Goal: Transaction & Acquisition: Purchase product/service

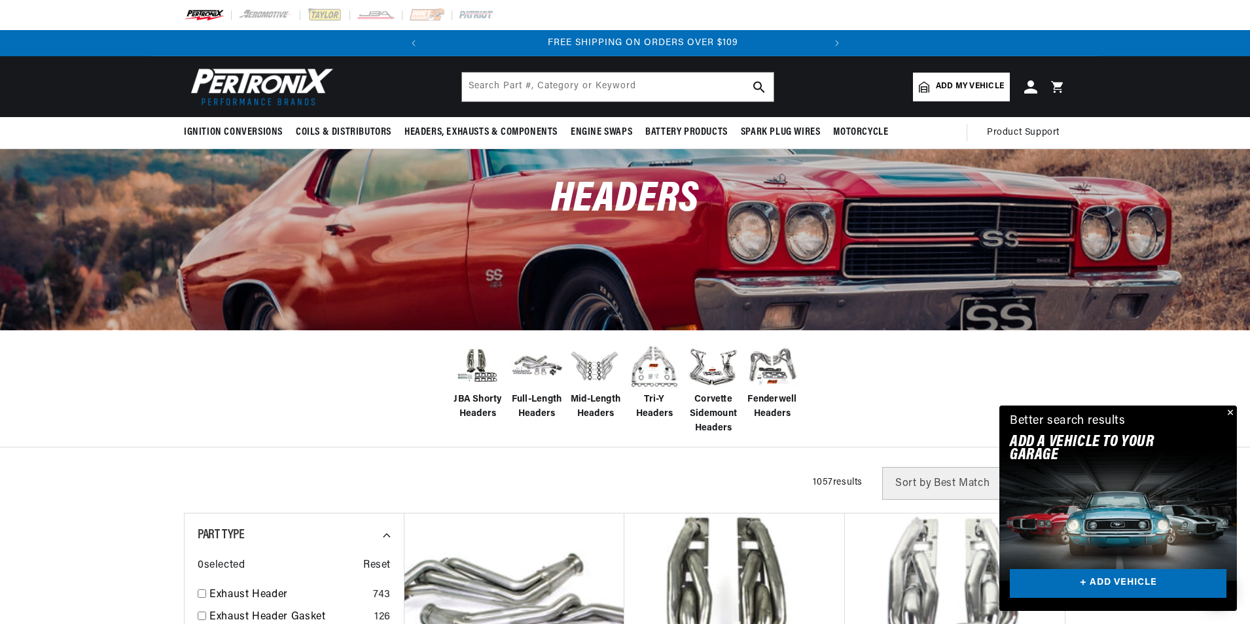
scroll to position [0, 397]
click at [953, 91] on span "Add my vehicle" at bounding box center [970, 86] width 68 height 12
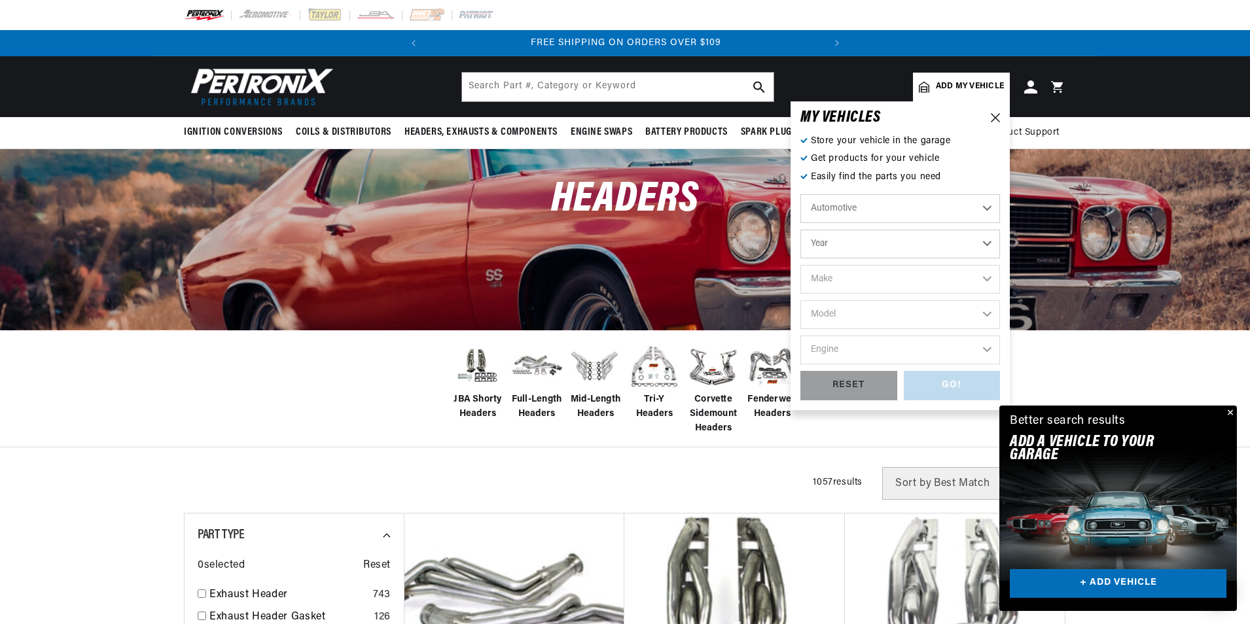
click at [856, 242] on select "Year 2026 2025 2024 2023 2022 2021 2020 2019 2018 2017 2016 2015 2014 2013 2012…" at bounding box center [900, 244] width 200 height 29
select select "1992"
click at [800, 230] on select "Year 2026 2025 2024 2023 2022 2021 2020 2019 2018 2017 2016 2015 2014 2013 2012…" at bounding box center [900, 244] width 200 height 29
select select "1992"
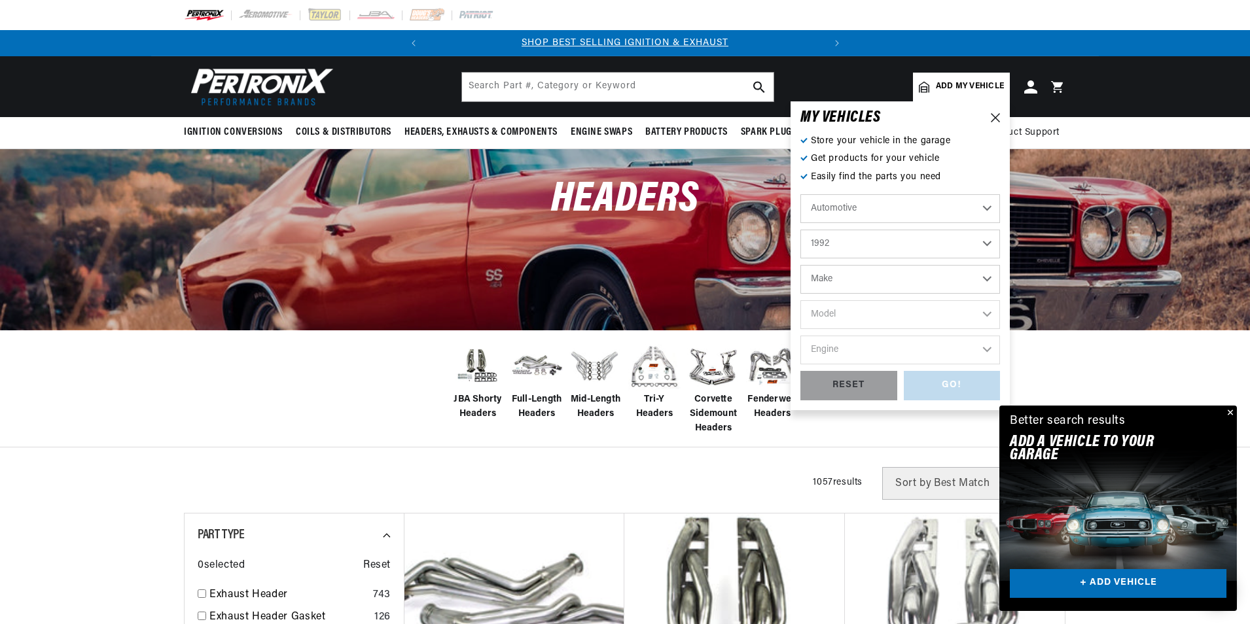
click at [849, 278] on select "Make Buick Cadillac Chevrolet Chrysler Dodge Ford GMC Hyundai Isuzu Jeep Lincol…" at bounding box center [900, 279] width 200 height 29
select select "Ford"
click at [800, 265] on select "Make Buick Cadillac Chevrolet Chrysler Dodge Ford GMC Hyundai Isuzu Jeep Lincol…" at bounding box center [900, 279] width 200 height 29
select select "Ford"
click at [856, 313] on select "Model Aerostar Bronco Crown Victoria E-150 Econoline E-150 Econoline Club Wagon…" at bounding box center [900, 314] width 200 height 29
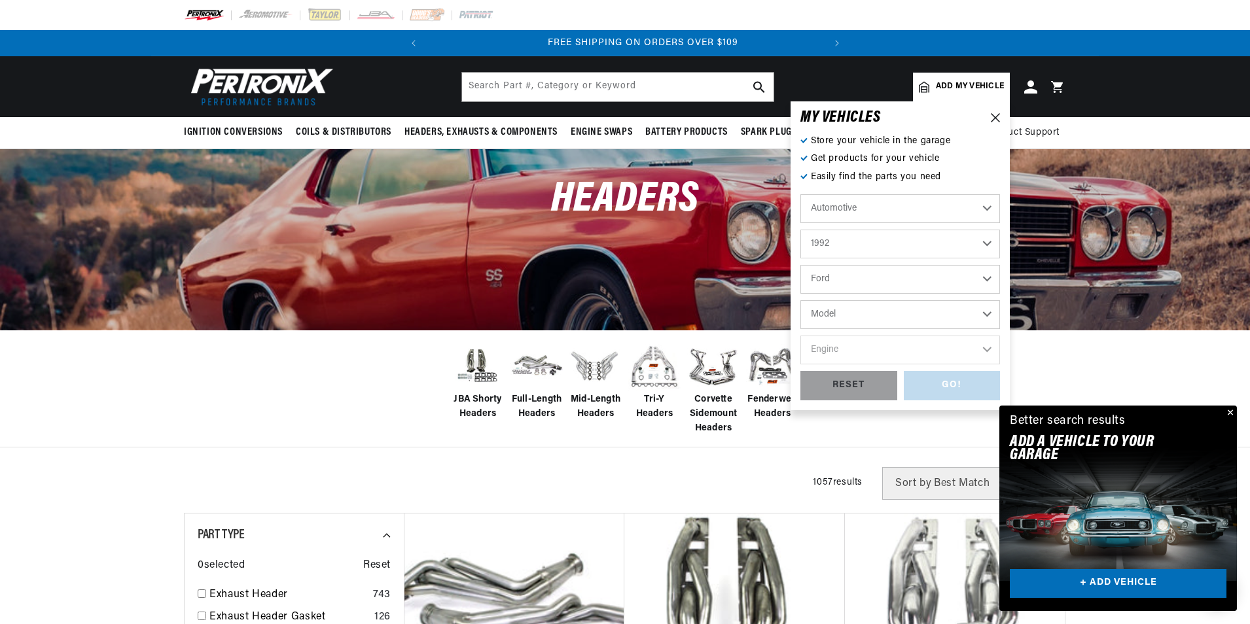
scroll to position [0, 397]
select select "Ranger"
click at [800, 300] on select "Model Aerostar Bronco Crown Victoria E-150 Econoline E-150 Econoline Club Wagon…" at bounding box center [900, 314] width 200 height 29
select select "Ranger"
click at [862, 345] on select "Engine 2.3L 2.9L 3.0L 4.0L" at bounding box center [900, 350] width 200 height 29
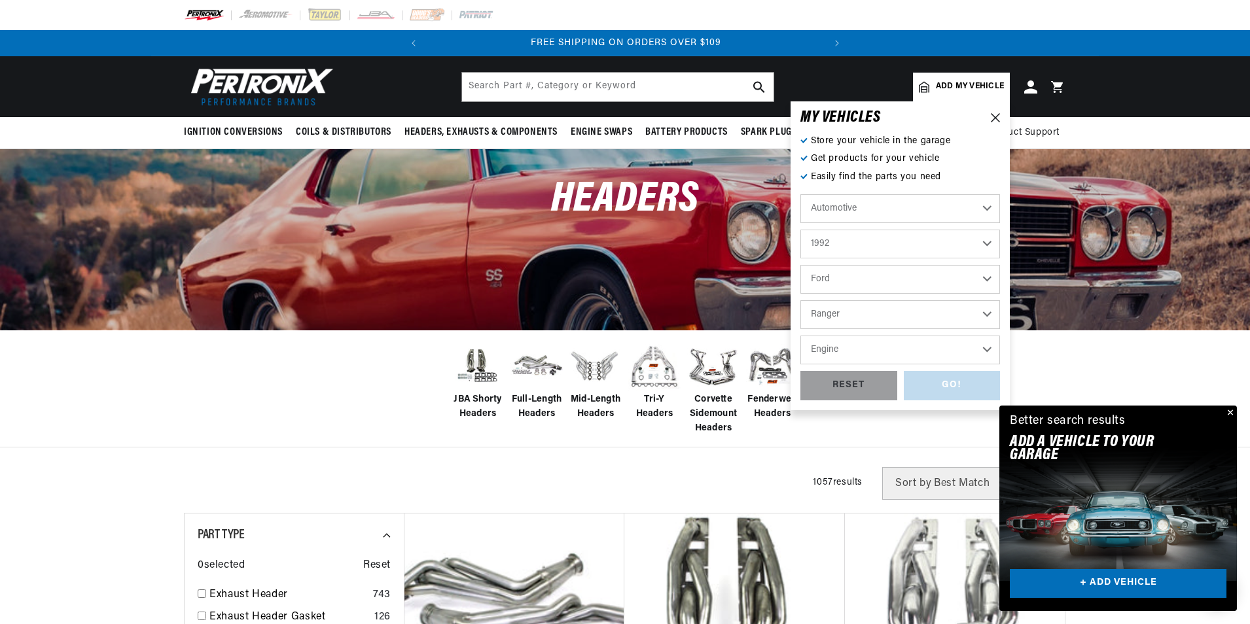
click at [851, 352] on select "Engine 2.3L 2.9L 3.0L 4.0L" at bounding box center [900, 350] width 200 height 29
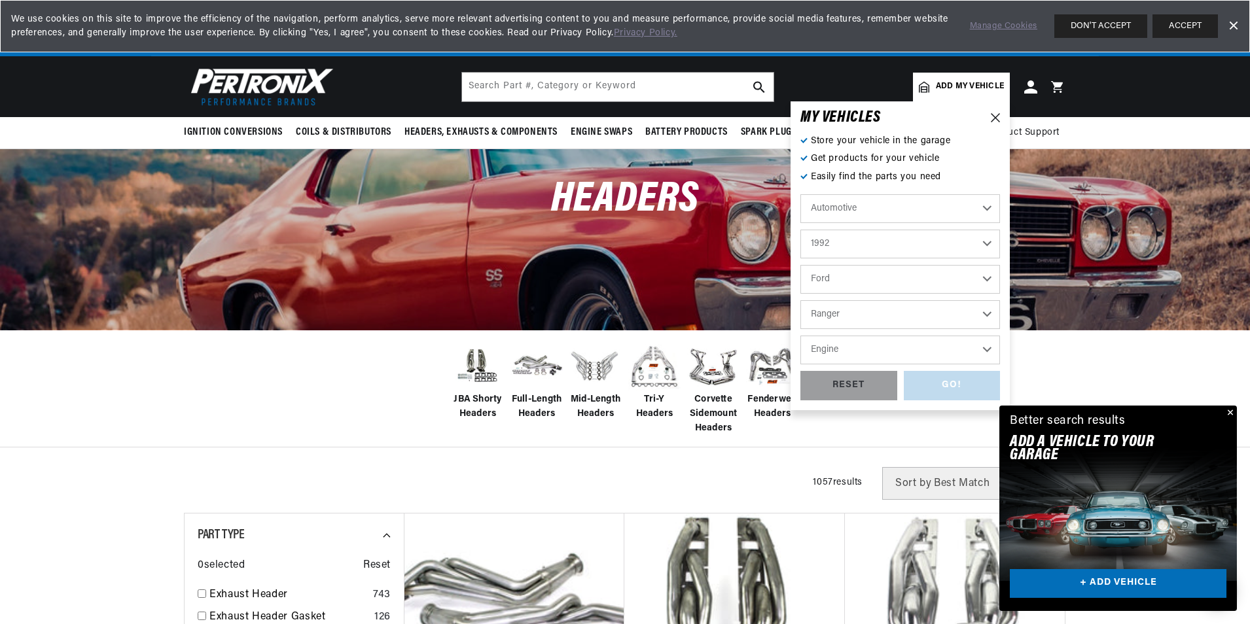
select select "4.0L"
click at [800, 336] on select "Engine 2.3L 2.9L 3.0L 4.0L" at bounding box center [900, 350] width 200 height 29
select select "4.0L"
click at [922, 385] on div "GO!" at bounding box center [952, 385] width 97 height 29
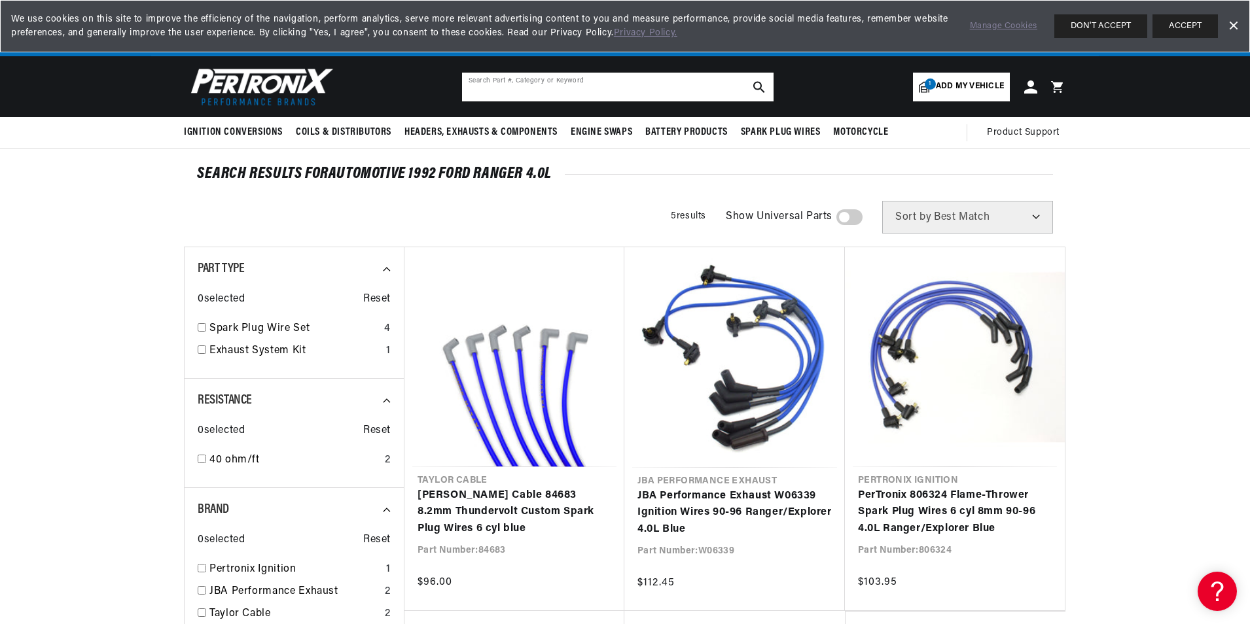
click at [591, 88] on input "text" at bounding box center [617, 87] width 311 height 29
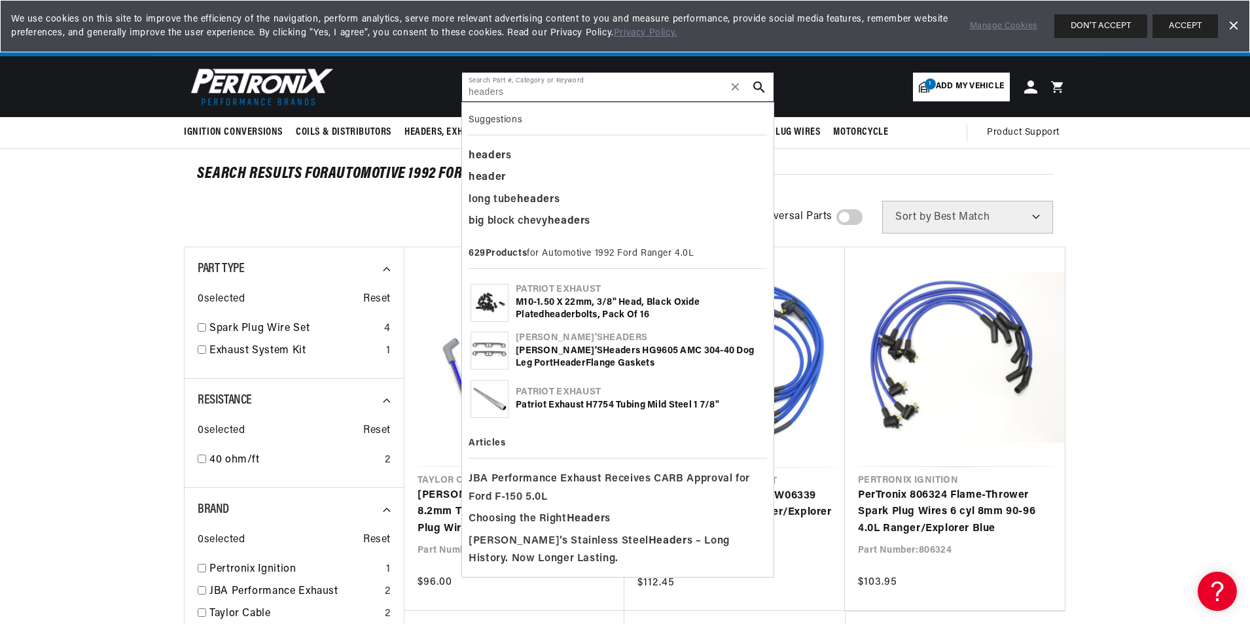
type input "headers"
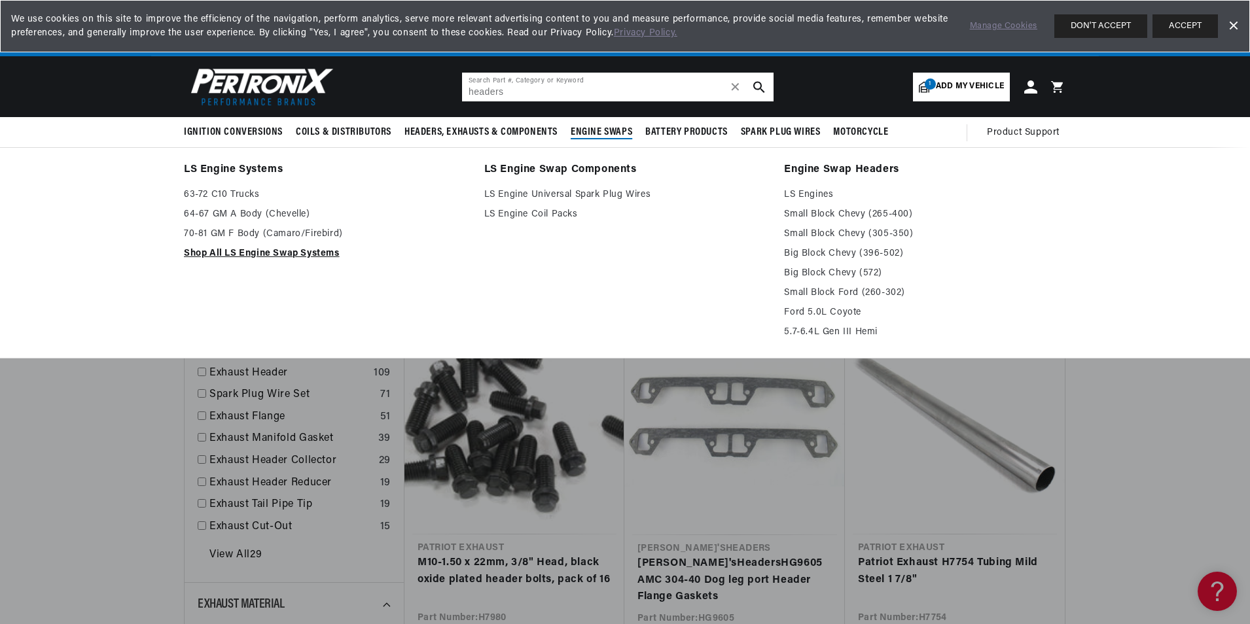
scroll to position [0, 397]
click at [296, 256] on link "Shop All LS Engine Swap Systems" at bounding box center [325, 254] width 282 height 16
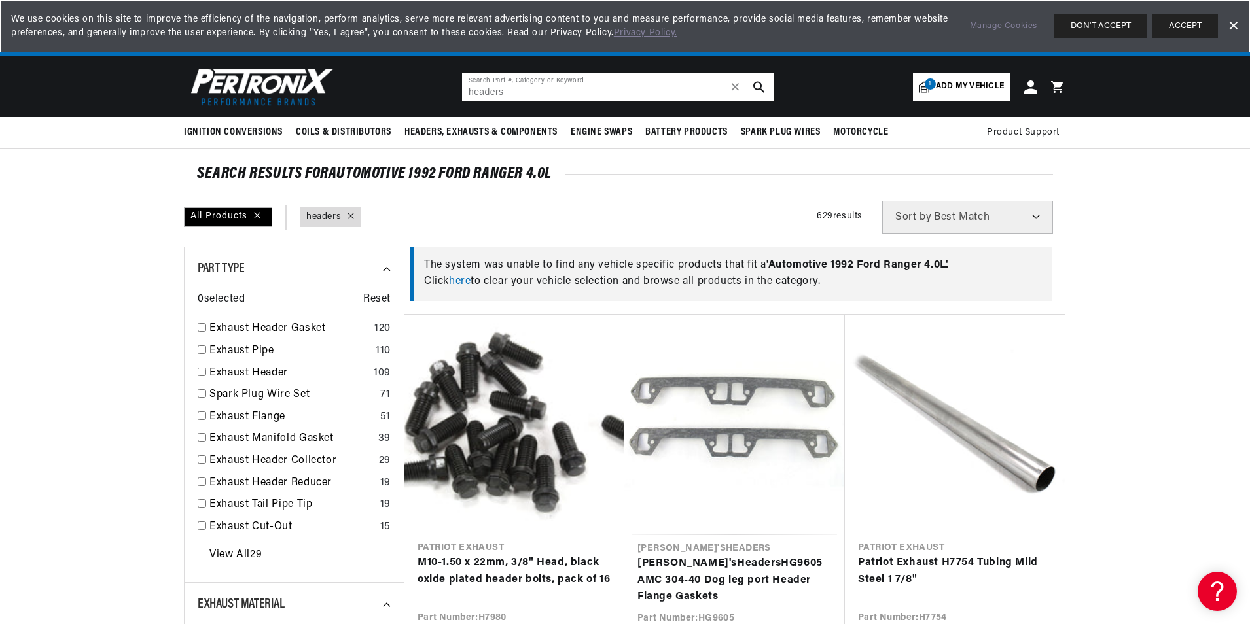
click at [559, 96] on input "headers" at bounding box center [617, 87] width 311 height 29
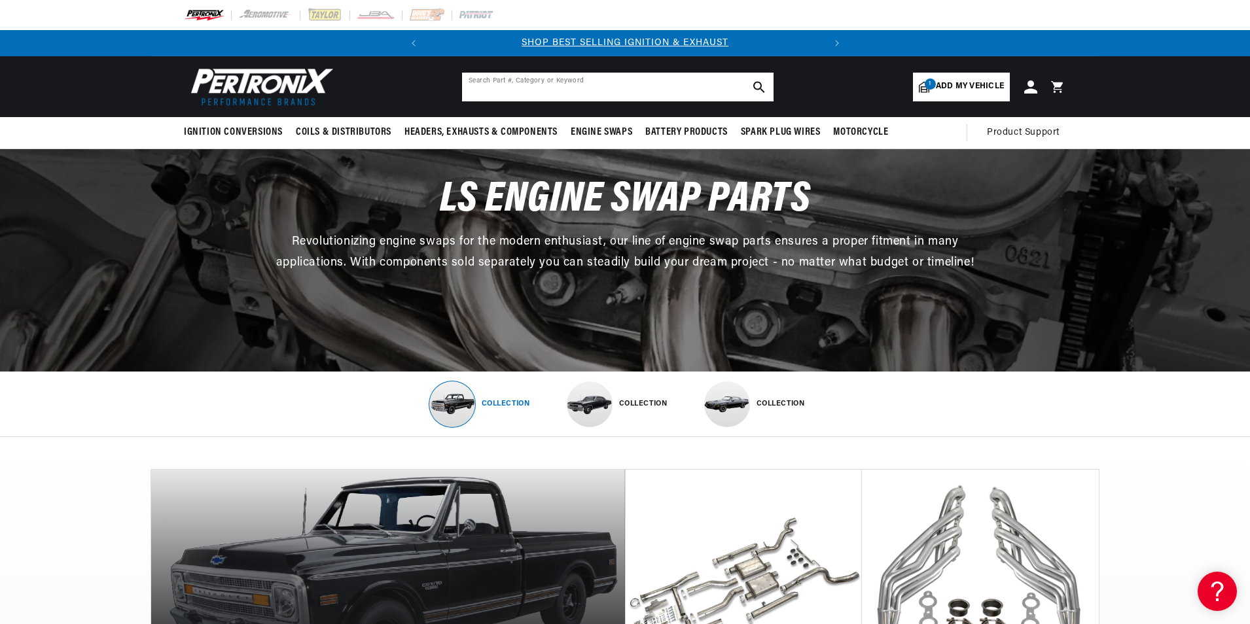
click at [593, 96] on input "text" at bounding box center [617, 87] width 311 height 29
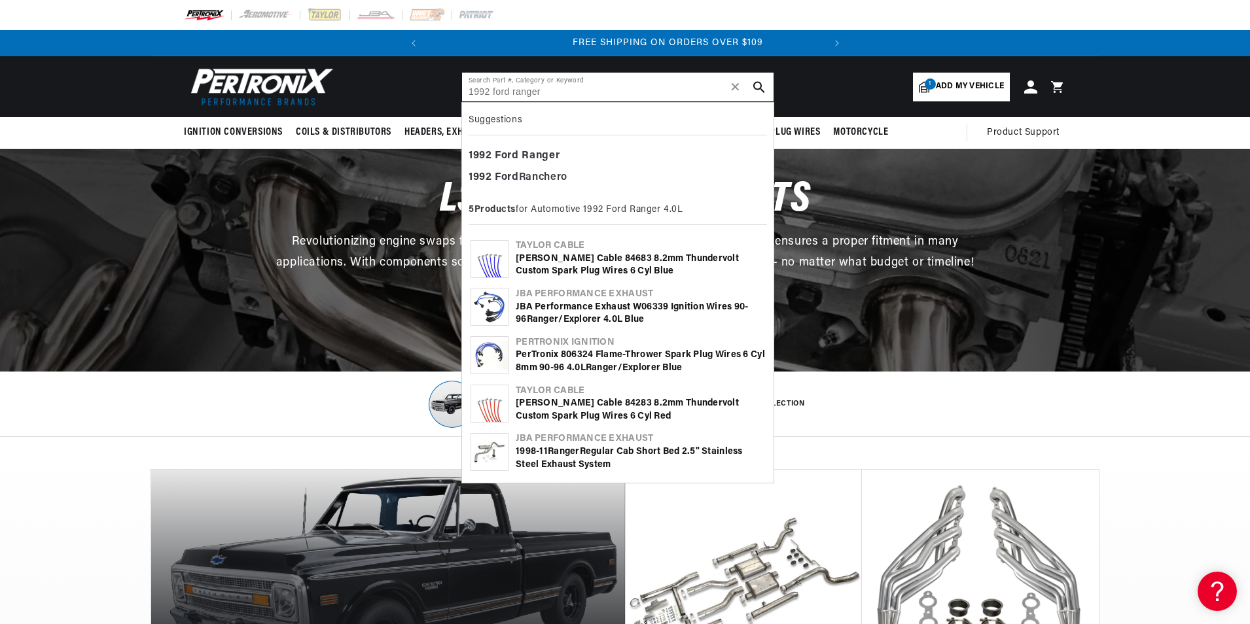
scroll to position [0, 397]
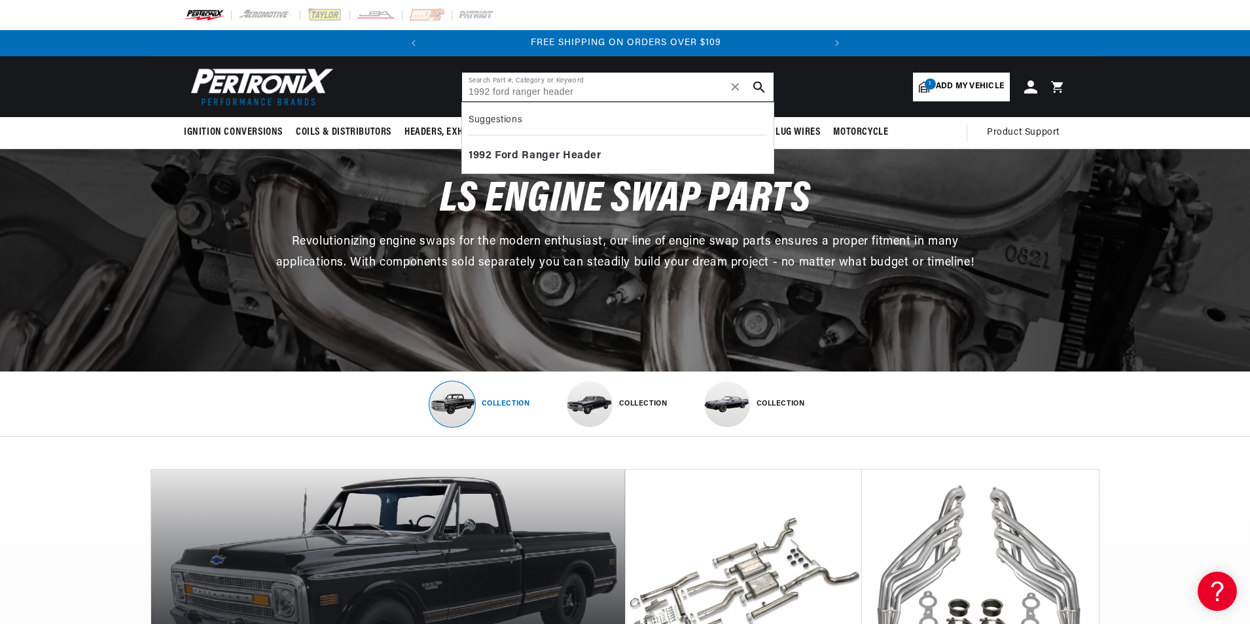
type input "1992 ford ranger header"
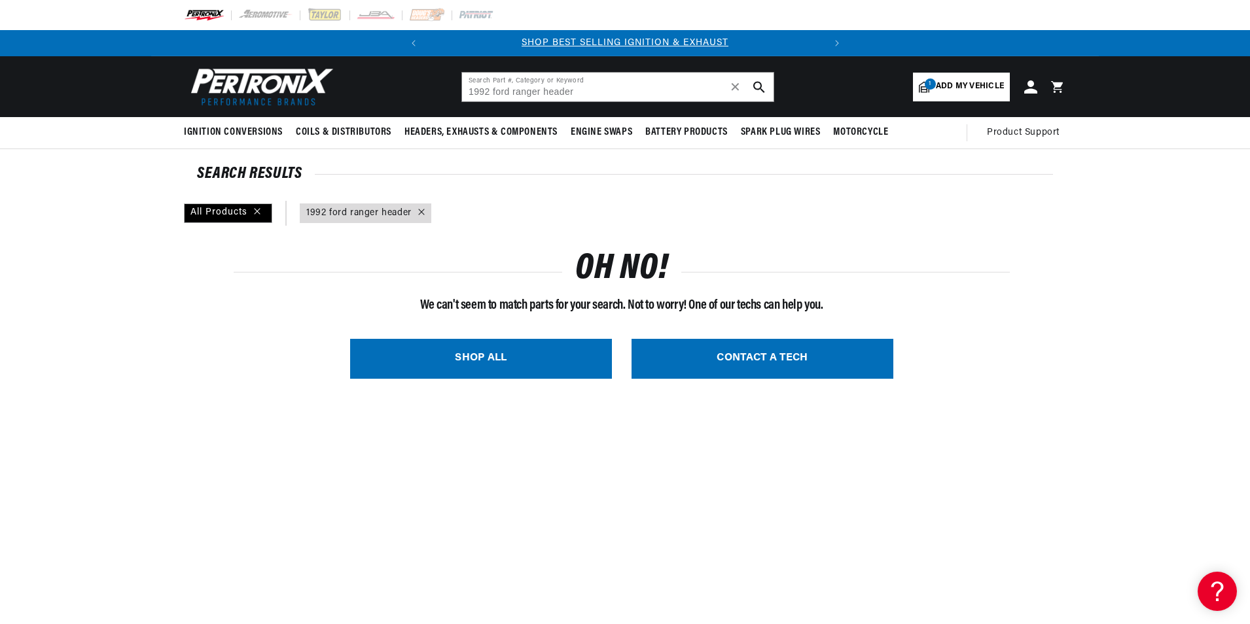
click at [419, 210] on icon at bounding box center [421, 212] width 6 height 6
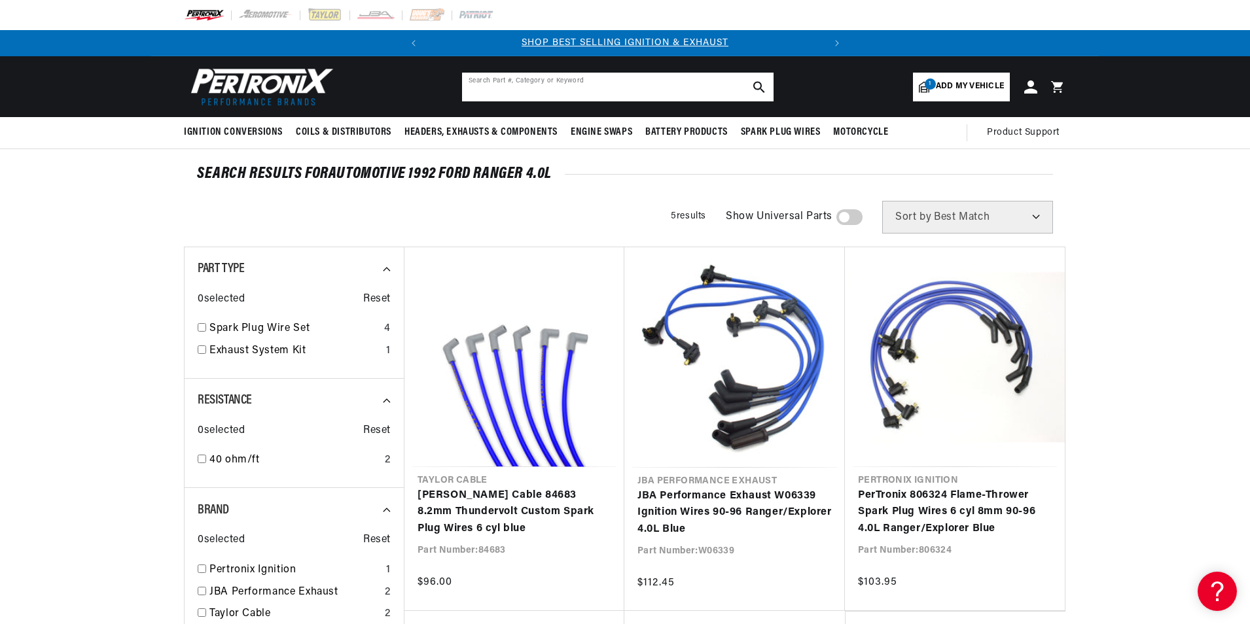
click at [489, 86] on input "text" at bounding box center [617, 87] width 311 height 29
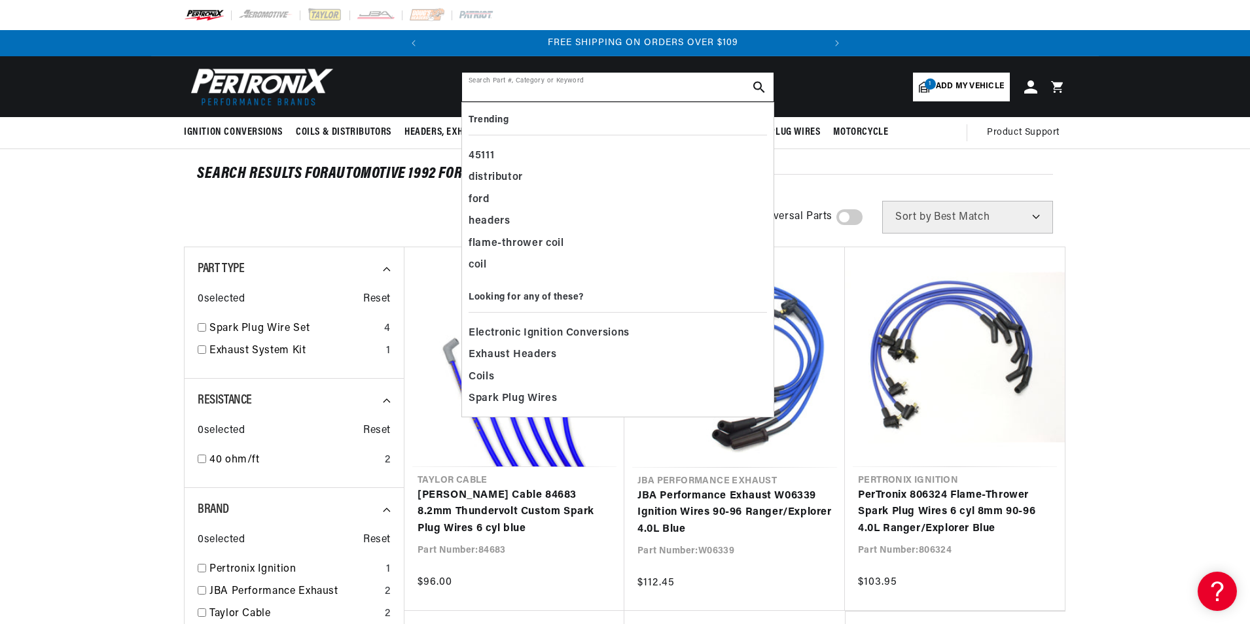
scroll to position [0, 397]
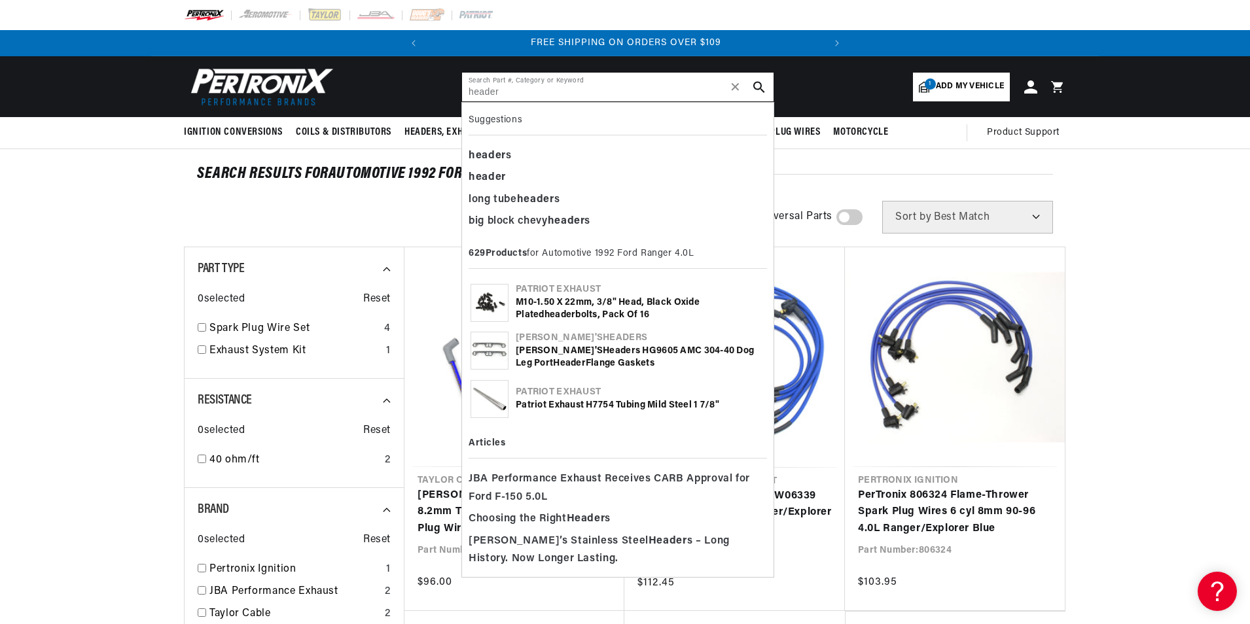
type input "header"
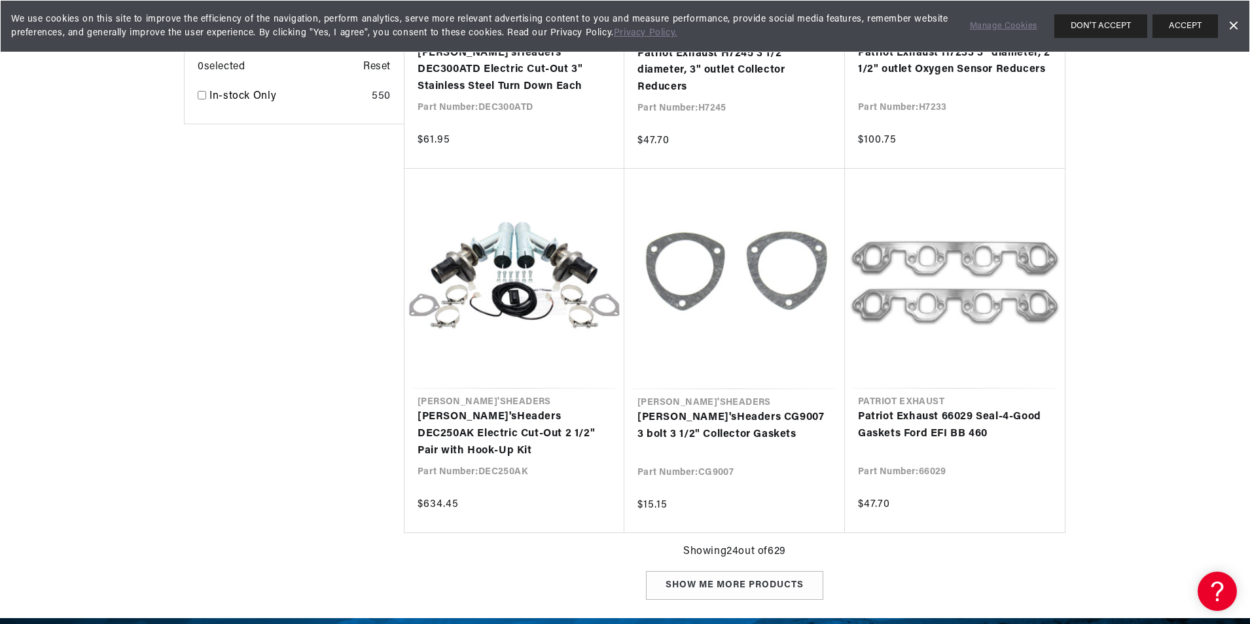
scroll to position [0, 397]
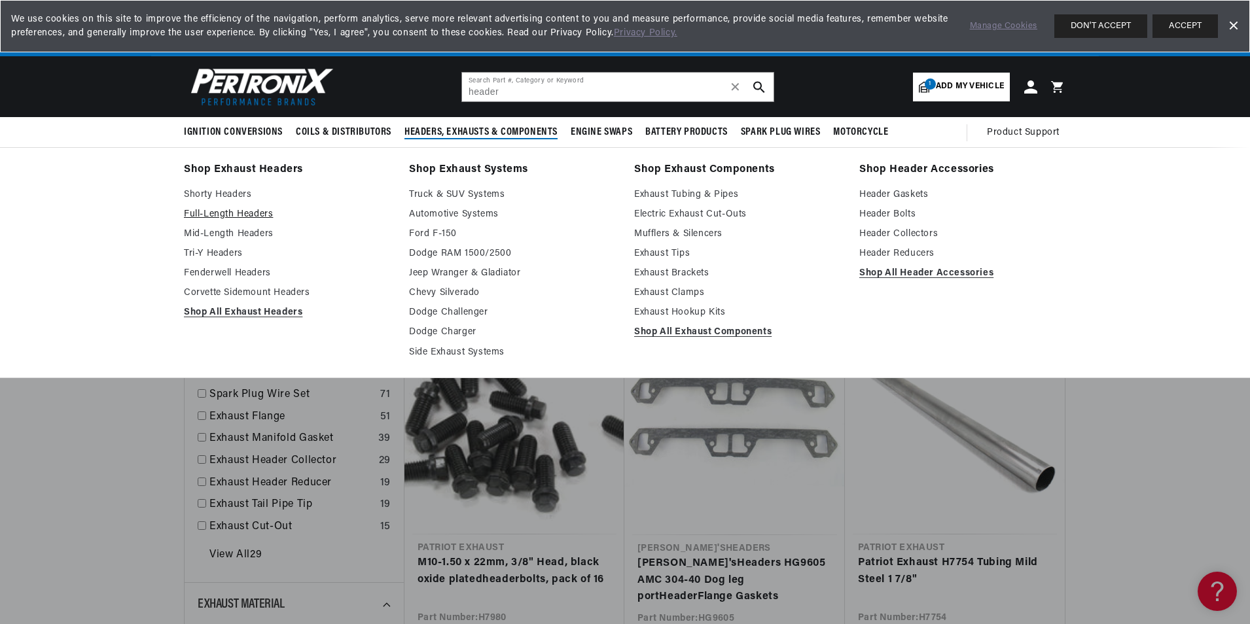
click at [241, 213] on link "Full-Length Headers" at bounding box center [287, 215] width 207 height 16
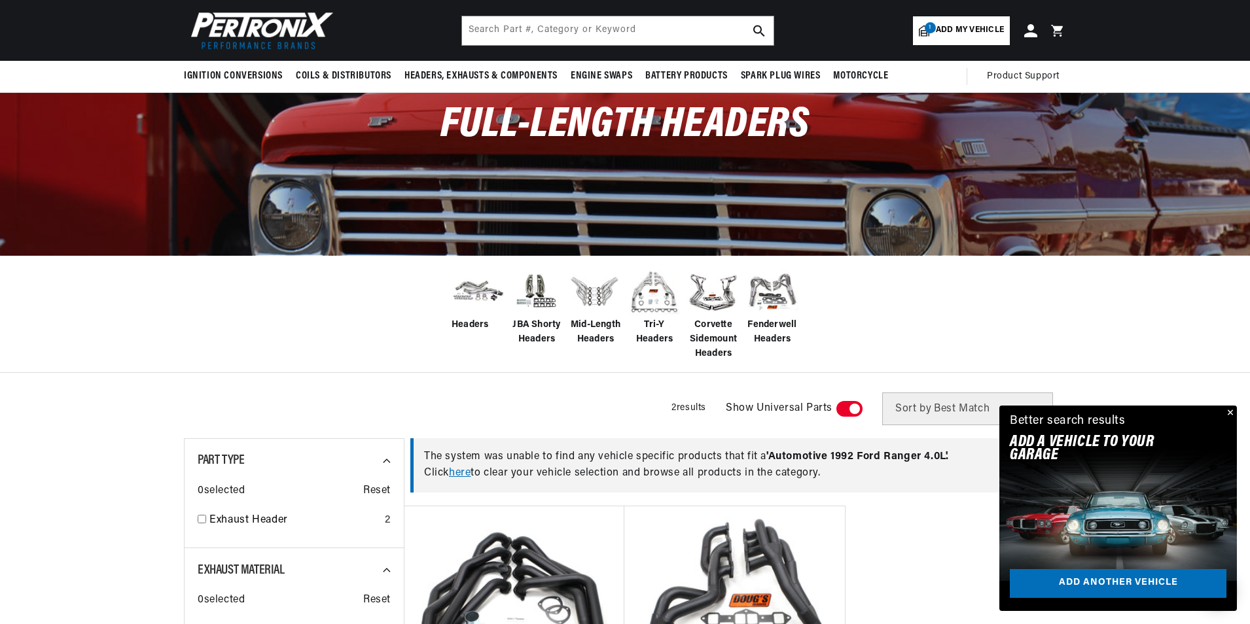
scroll to position [65, 0]
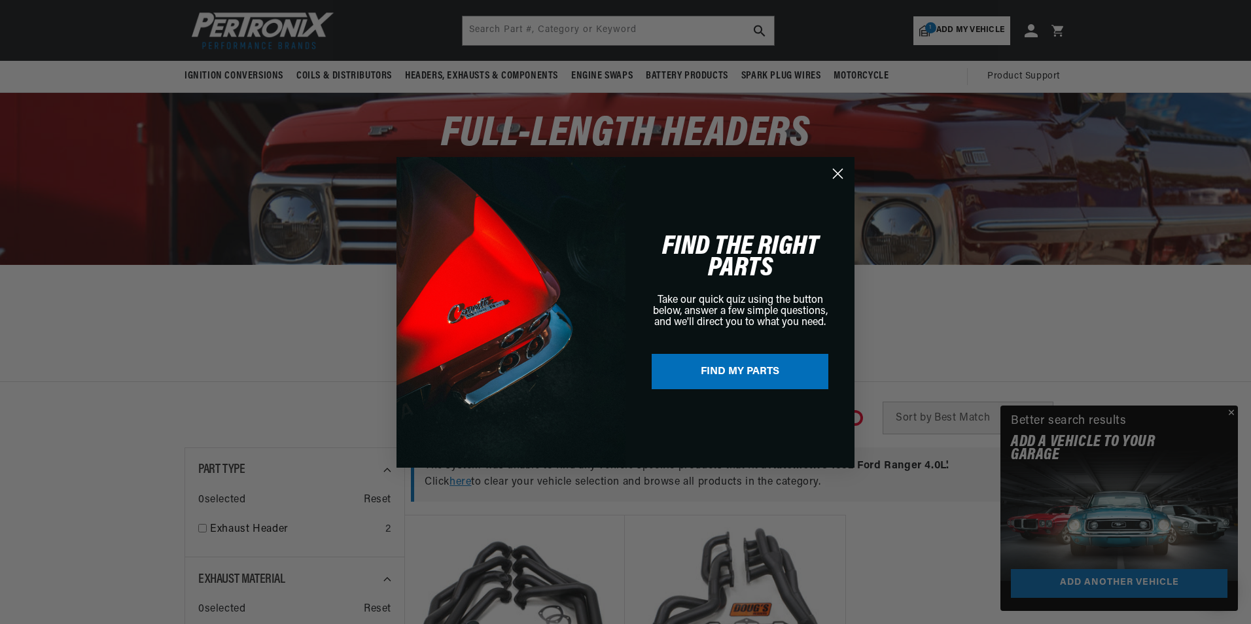
click at [837, 169] on circle "Close dialog" at bounding box center [838, 173] width 22 height 22
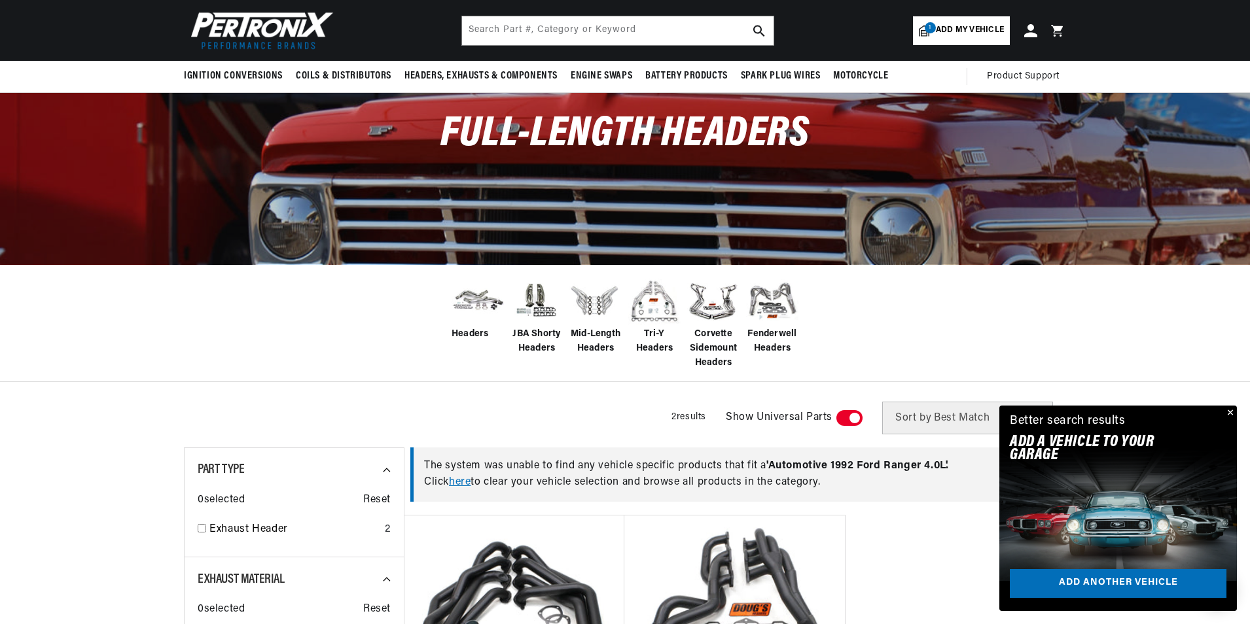
scroll to position [0, 397]
click at [1230, 415] on button "Close" at bounding box center [1229, 414] width 16 height 16
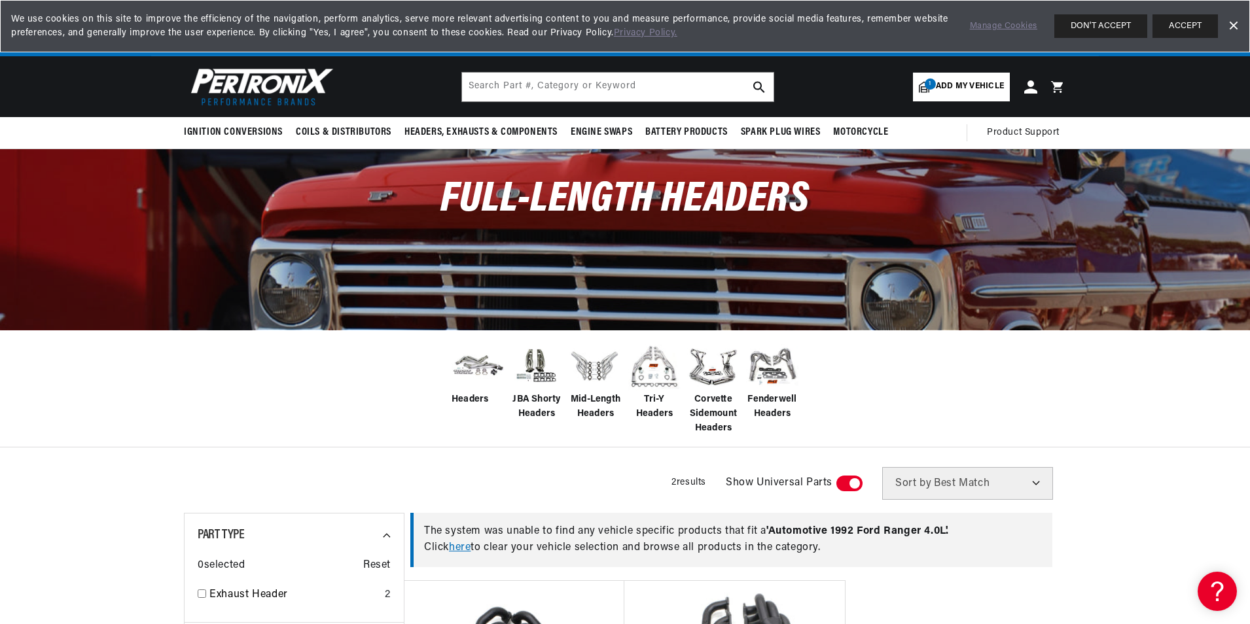
click at [474, 384] on img at bounding box center [477, 365] width 52 height 41
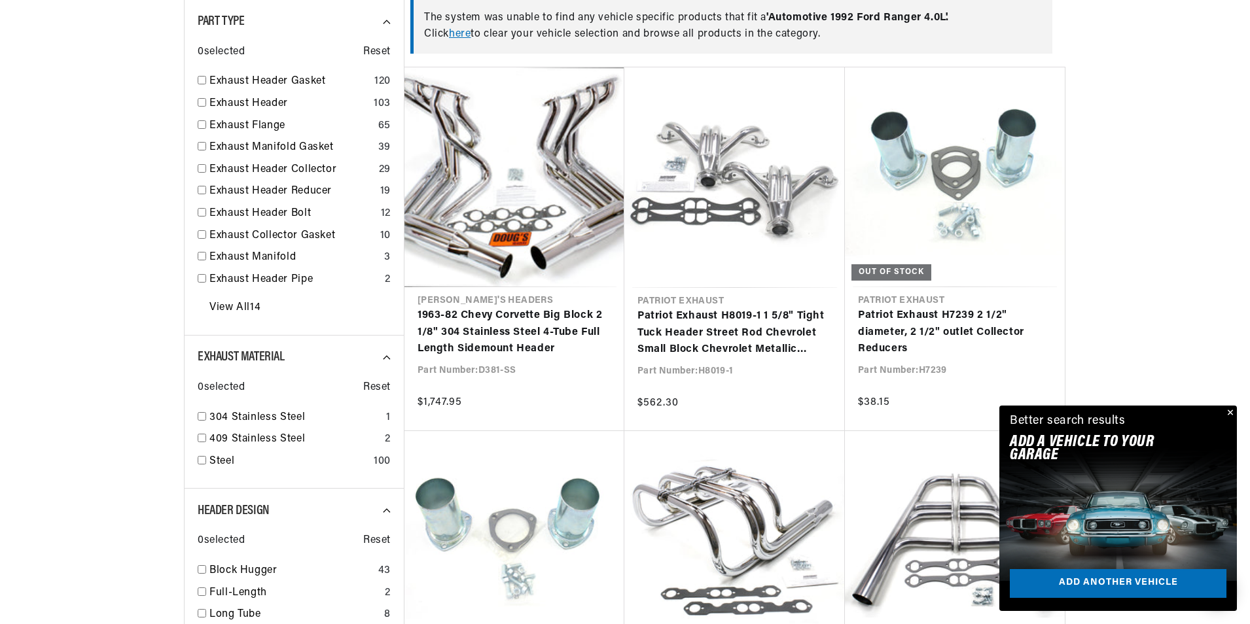
scroll to position [523, 0]
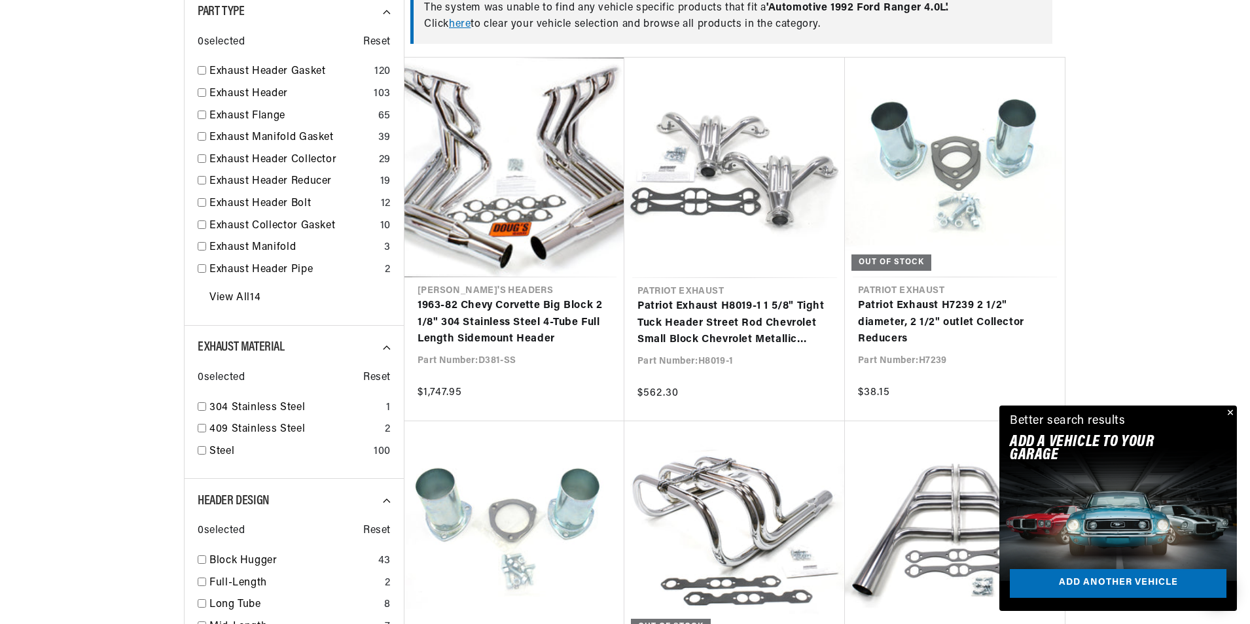
click at [1230, 415] on button "Close" at bounding box center [1229, 414] width 16 height 16
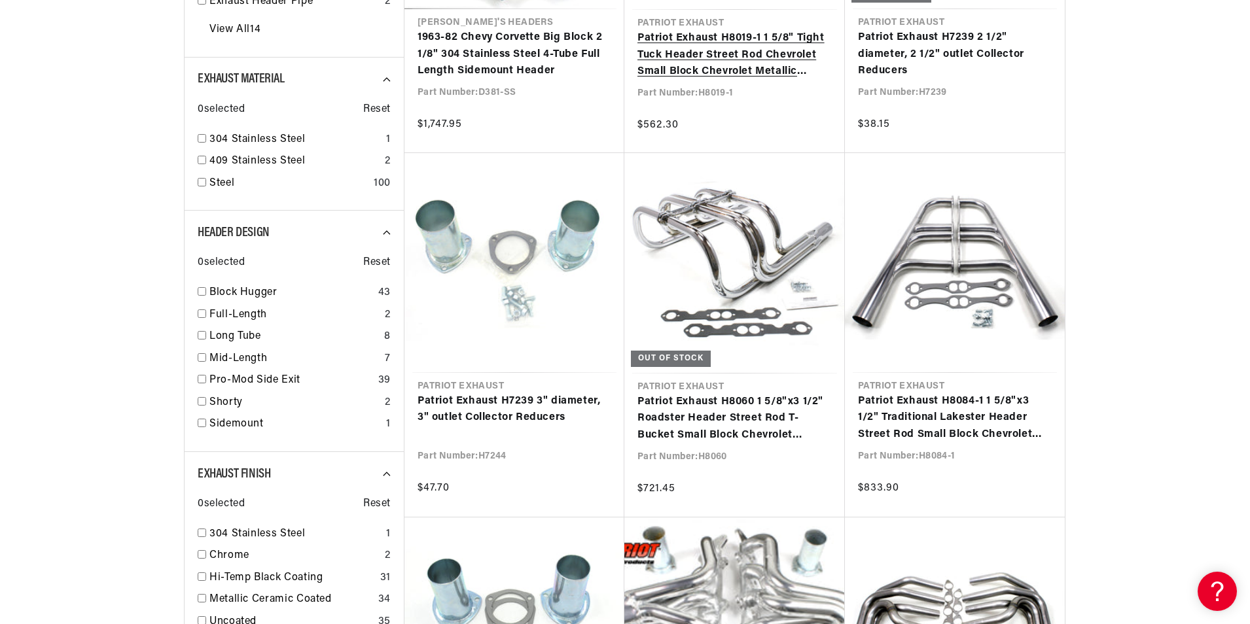
scroll to position [916, 0]
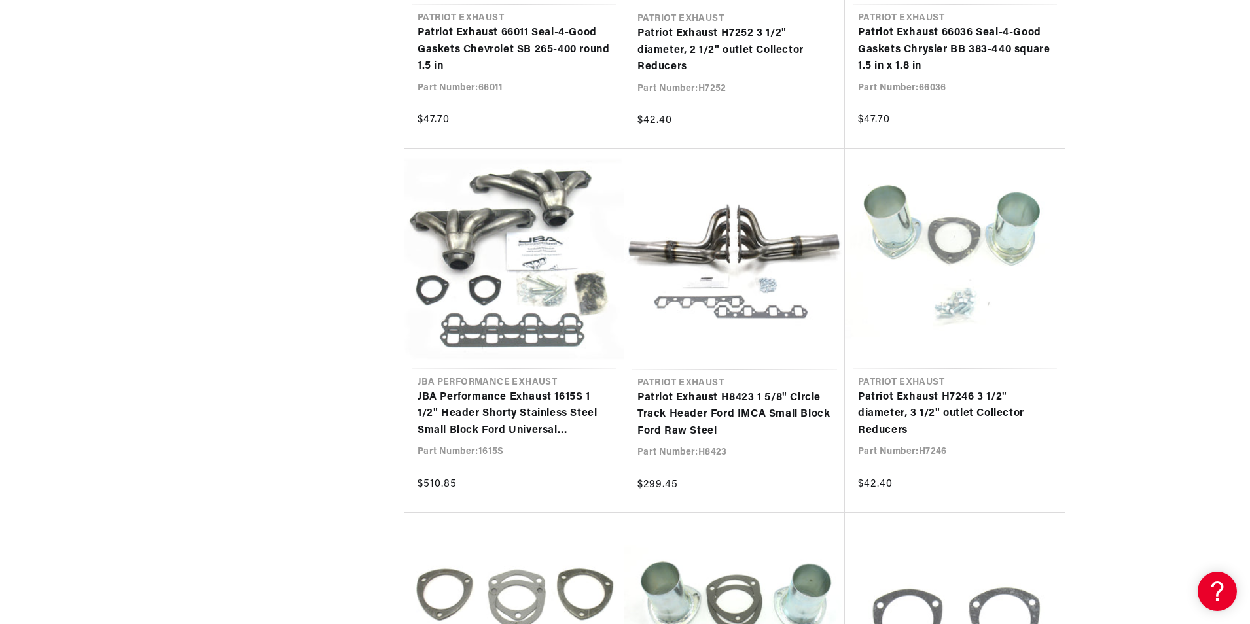
scroll to position [0, 397]
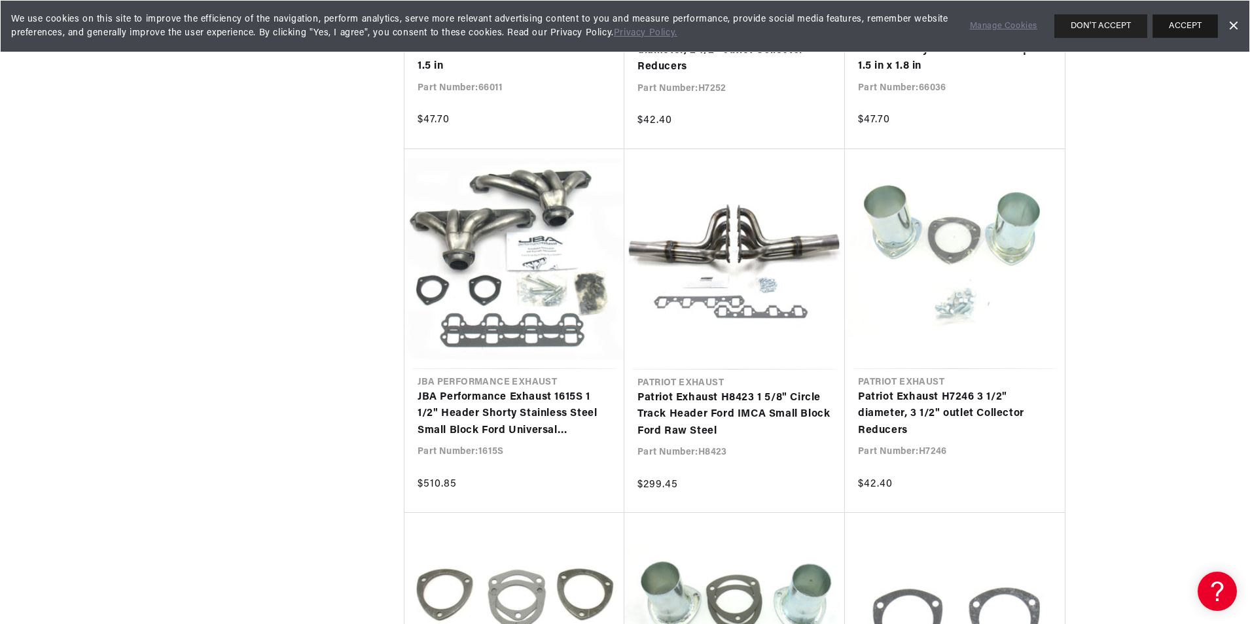
click at [1176, 27] on button "ACCEPT" at bounding box center [1184, 26] width 65 height 24
